Goal: Find specific page/section: Find specific page/section

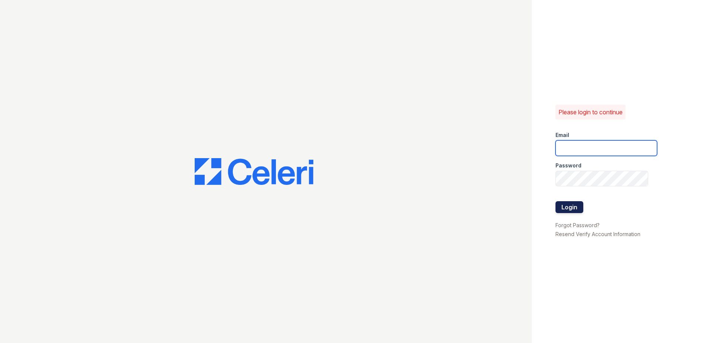
type input "renewfoundrycentre@trinity-pm.com"
click at [575, 204] on button "Login" at bounding box center [569, 207] width 28 height 12
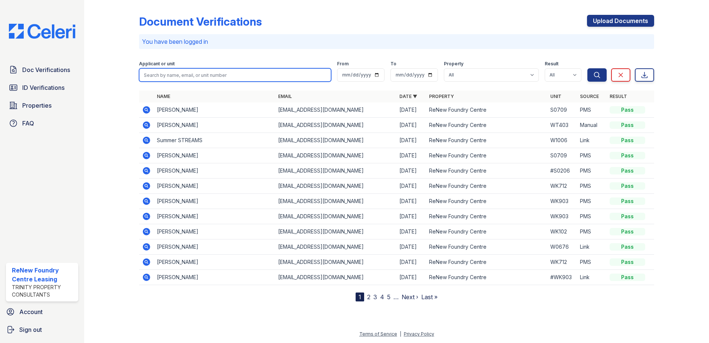
click at [214, 77] on input "search" at bounding box center [235, 74] width 192 height 13
click at [184, 72] on input "search" at bounding box center [235, 74] width 192 height 13
click at [207, 73] on input "search" at bounding box center [235, 74] width 192 height 13
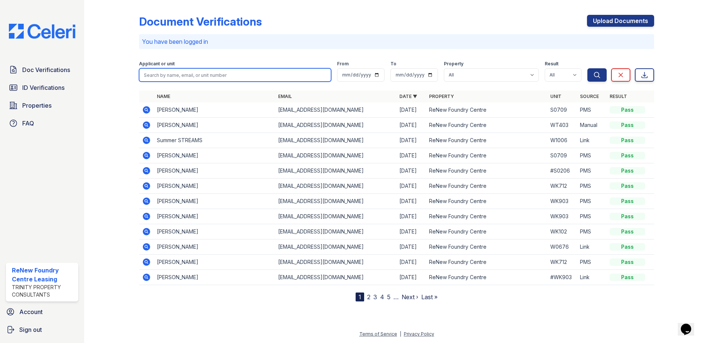
click at [207, 73] on input "search" at bounding box center [235, 74] width 192 height 13
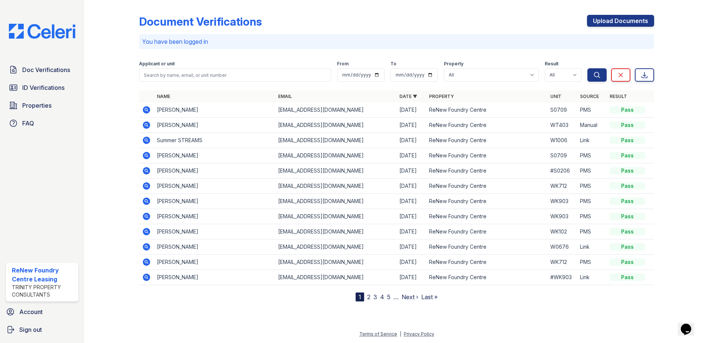
drag, startPoint x: 97, startPoint y: 88, endPoint x: 89, endPoint y: 84, distance: 9.5
click at [98, 88] on div at bounding box center [117, 152] width 43 height 298
click at [55, 85] on span "ID Verifications" at bounding box center [43, 87] width 42 height 9
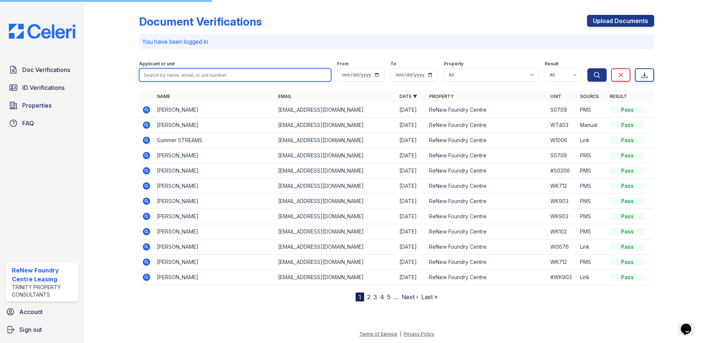
click at [174, 76] on input "search" at bounding box center [235, 74] width 192 height 13
click at [217, 78] on input "search" at bounding box center [235, 74] width 192 height 13
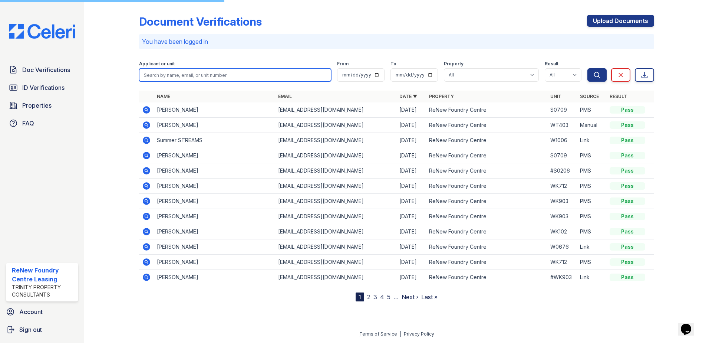
click at [168, 76] on input "search" at bounding box center [235, 74] width 192 height 13
click at [167, 76] on input "search" at bounding box center [235, 74] width 192 height 13
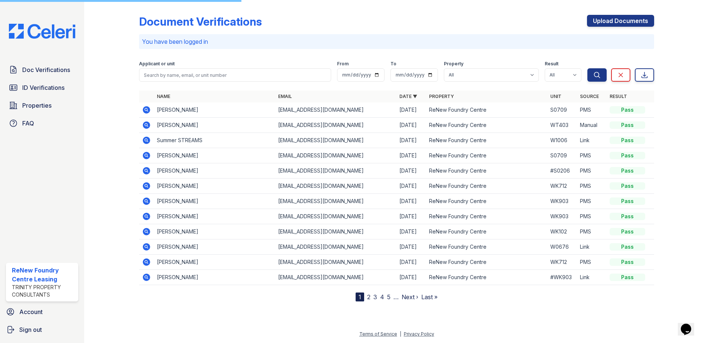
click at [135, 83] on div at bounding box center [117, 152] width 43 height 298
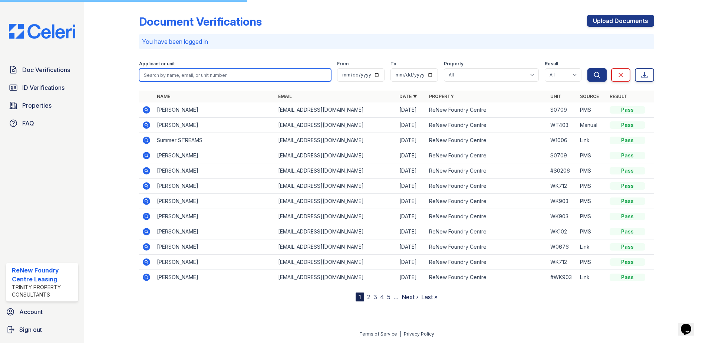
click at [151, 75] on input "search" at bounding box center [235, 74] width 192 height 13
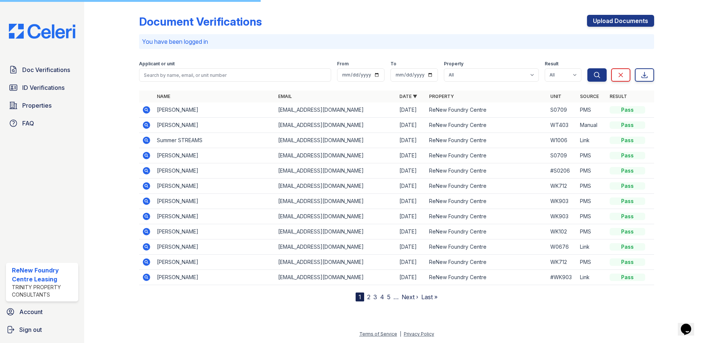
click at [132, 75] on div at bounding box center [117, 152] width 43 height 298
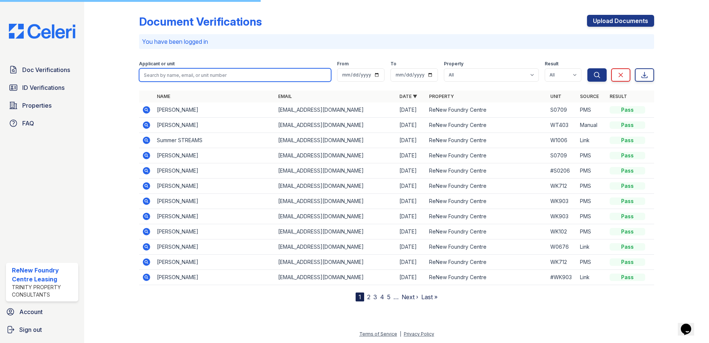
click at [159, 75] on input "search" at bounding box center [235, 74] width 192 height 13
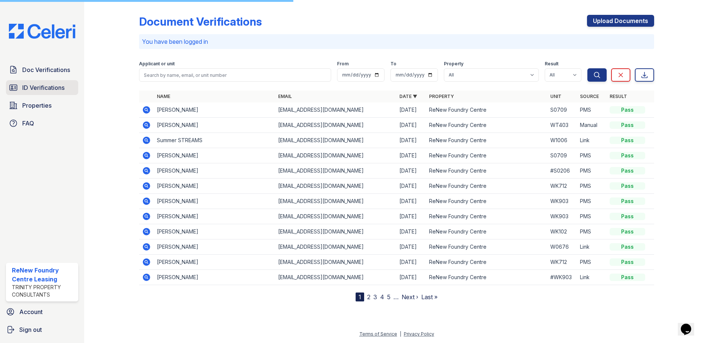
click at [68, 88] on link "ID Verifications" at bounding box center [42, 87] width 72 height 15
click at [36, 89] on span "ID Verifications" at bounding box center [43, 87] width 42 height 9
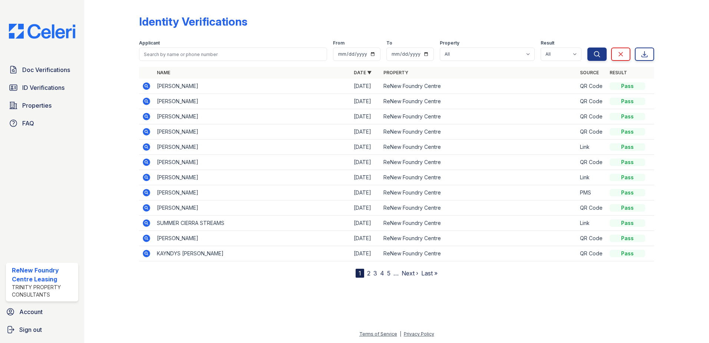
click at [103, 102] on div at bounding box center [117, 140] width 43 height 274
click at [102, 133] on div at bounding box center [117, 140] width 43 height 274
click at [102, 131] on div at bounding box center [117, 140] width 43 height 274
